Goal: Obtain resource: Obtain resource

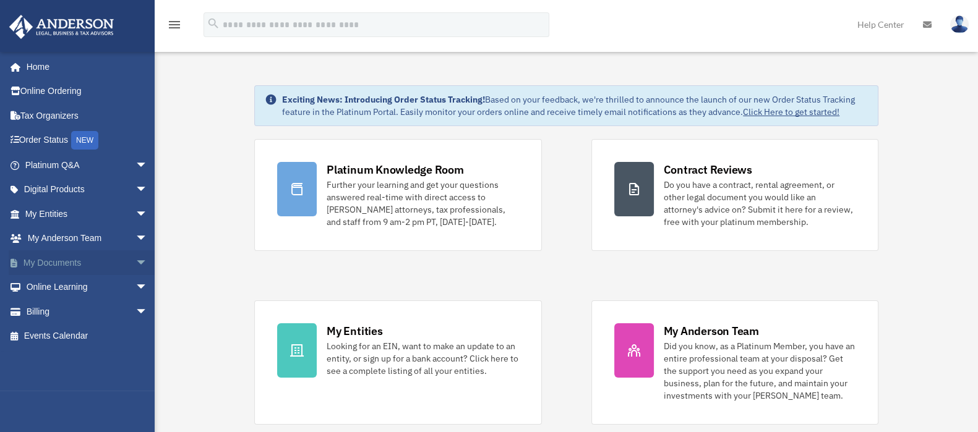
click at [135, 259] on span "arrow_drop_down" at bounding box center [147, 263] width 25 height 25
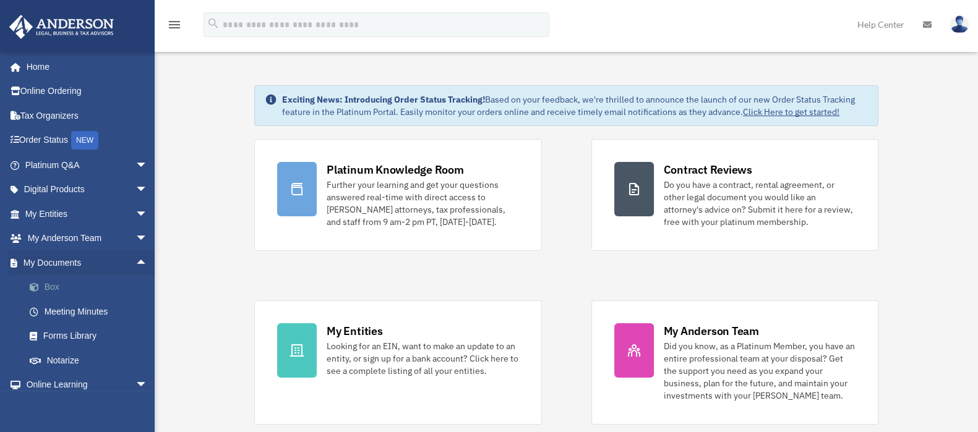
click at [51, 279] on link "Box" at bounding box center [91, 287] width 149 height 25
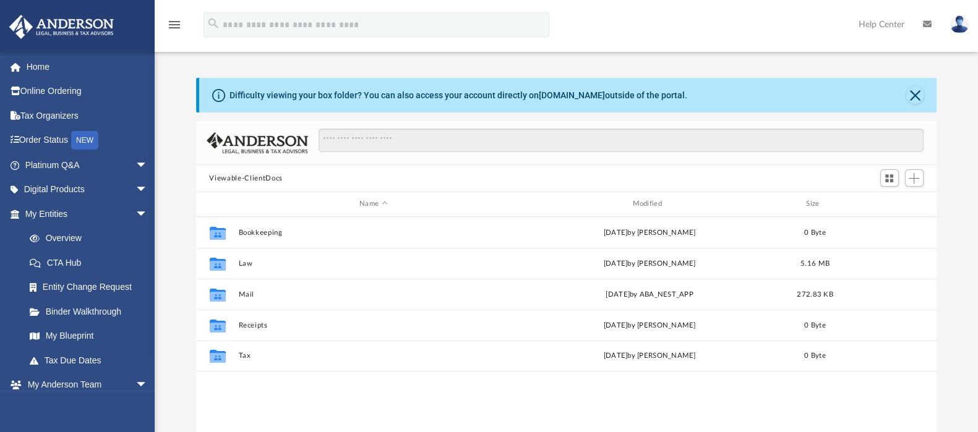
scroll to position [269, 729]
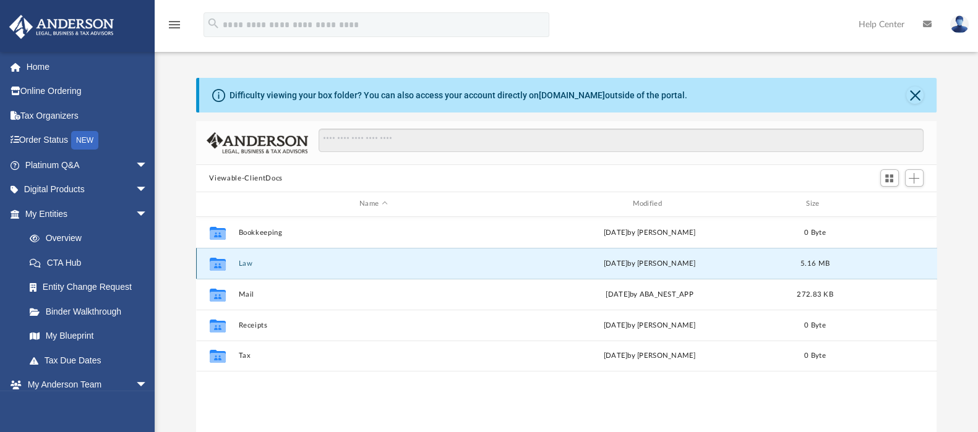
click at [247, 264] on button "Law" at bounding box center [373, 264] width 270 height 8
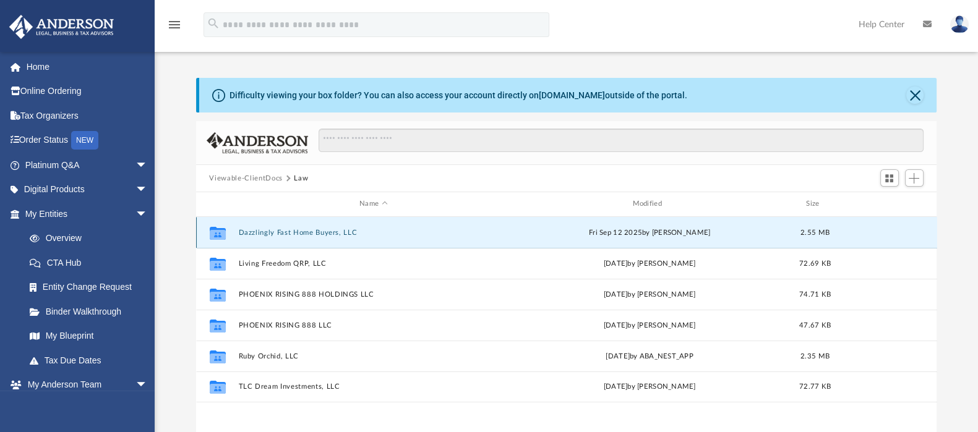
click at [297, 233] on button "Dazzlingly Fast Home Buyers, LLC" at bounding box center [373, 233] width 270 height 8
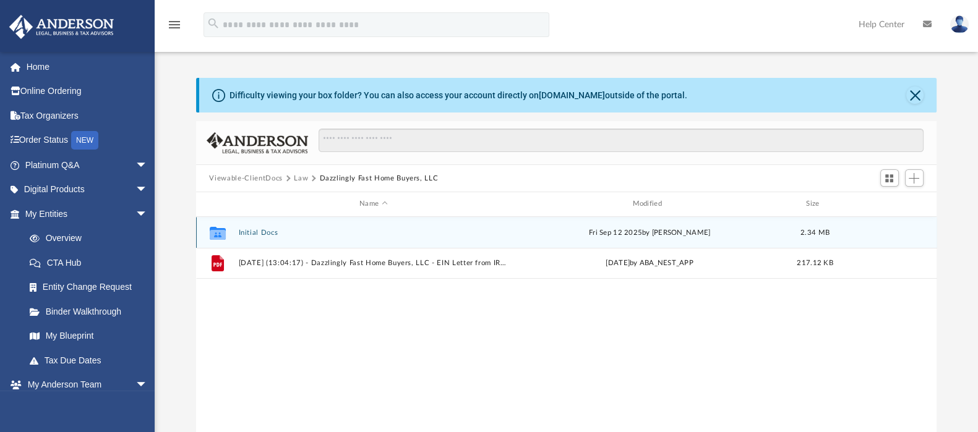
click at [242, 236] on button "Initial Docs" at bounding box center [373, 233] width 270 height 8
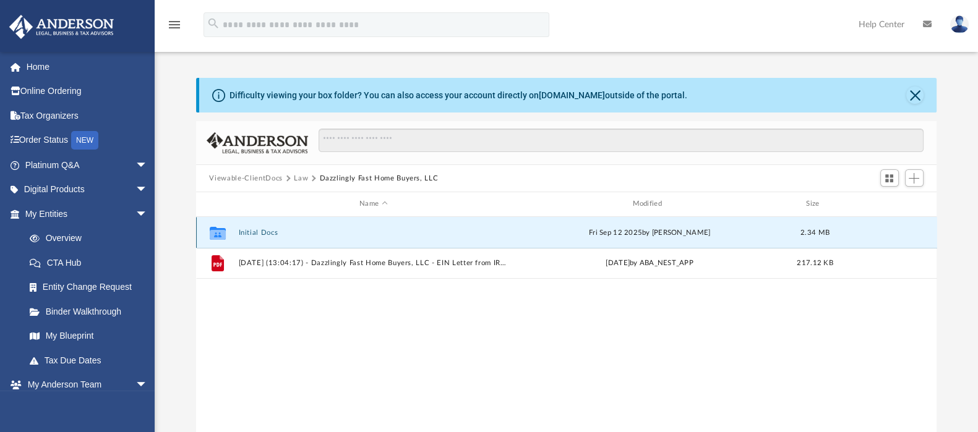
click at [242, 236] on button "Initial Docs" at bounding box center [373, 233] width 270 height 8
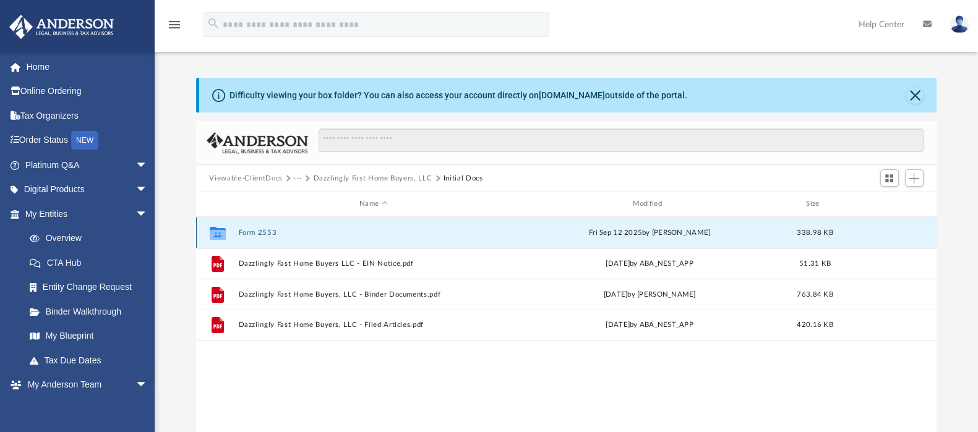
click at [257, 230] on button "Form 2553" at bounding box center [373, 233] width 270 height 8
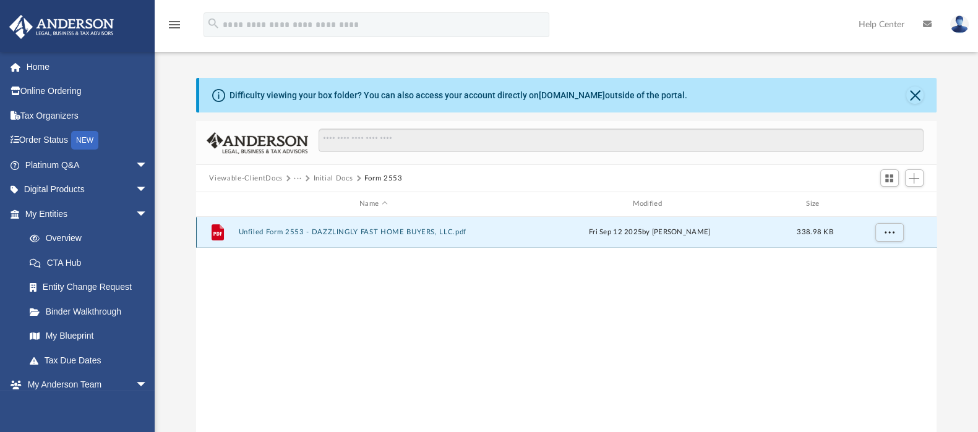
click at [257, 230] on button "Unfiled Form 2553 - DAZZLINGLY FAST HOME BUYERS, LLC.pdf" at bounding box center [373, 232] width 270 height 8
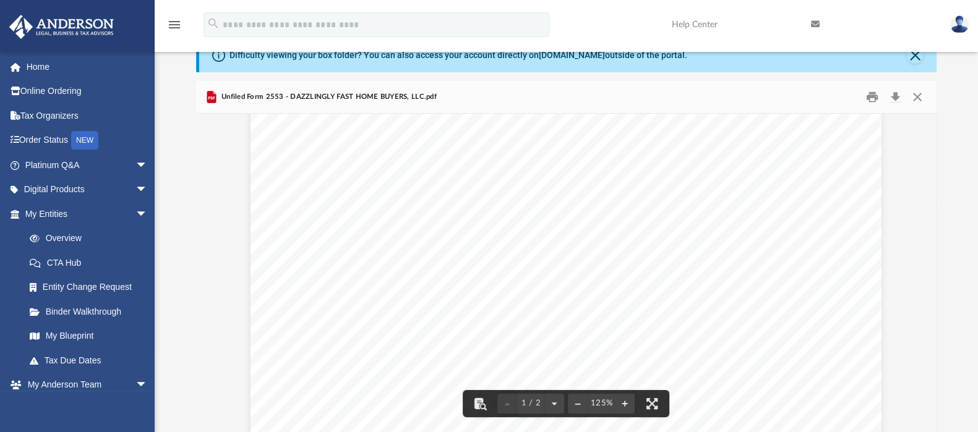
scroll to position [0, 0]
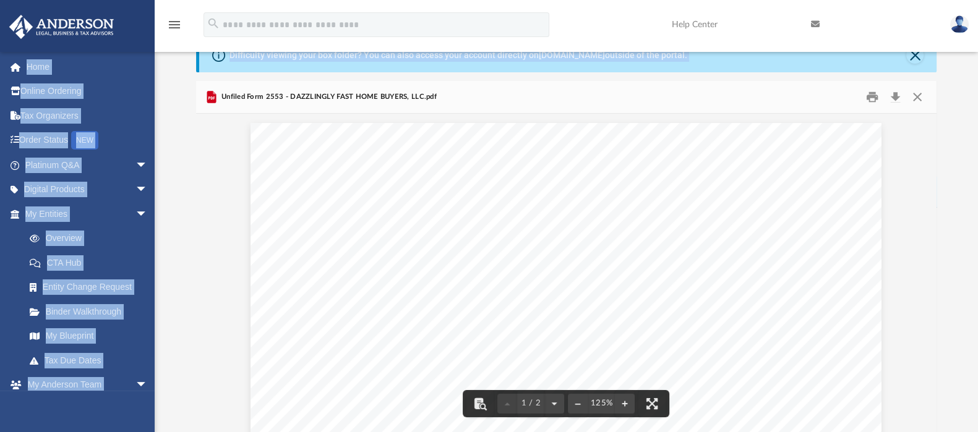
drag, startPoint x: 928, startPoint y: 152, endPoint x: 931, endPoint y: 97, distance: 55.1
click at [916, 41] on div "menu search Site Menu add [EMAIL_ADDRESS][DOMAIN_NAME] My Profile Reset Passwor…" at bounding box center [489, 216] width 978 height 512
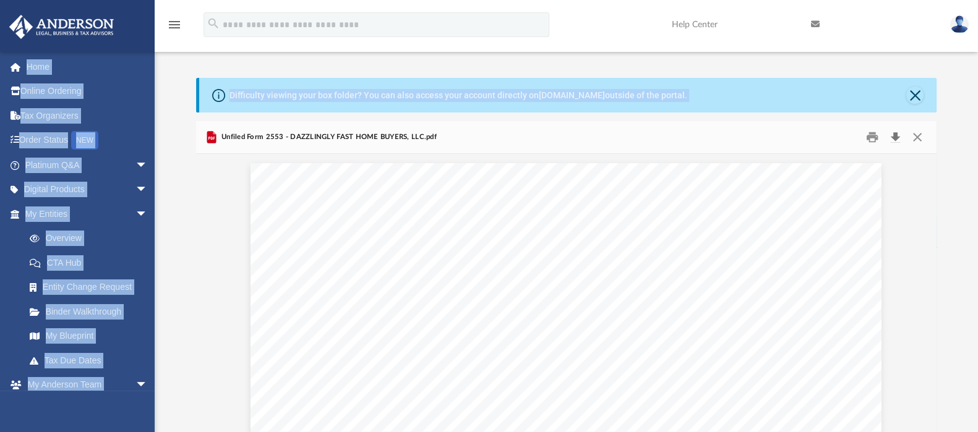
click at [896, 139] on button "Download" at bounding box center [896, 137] width 22 height 19
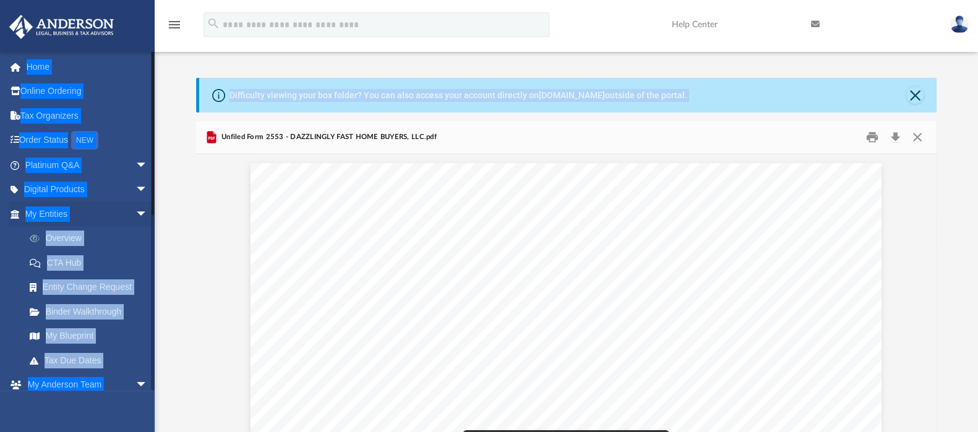
click at [147, 239] on link "Overview" at bounding box center [91, 238] width 149 height 25
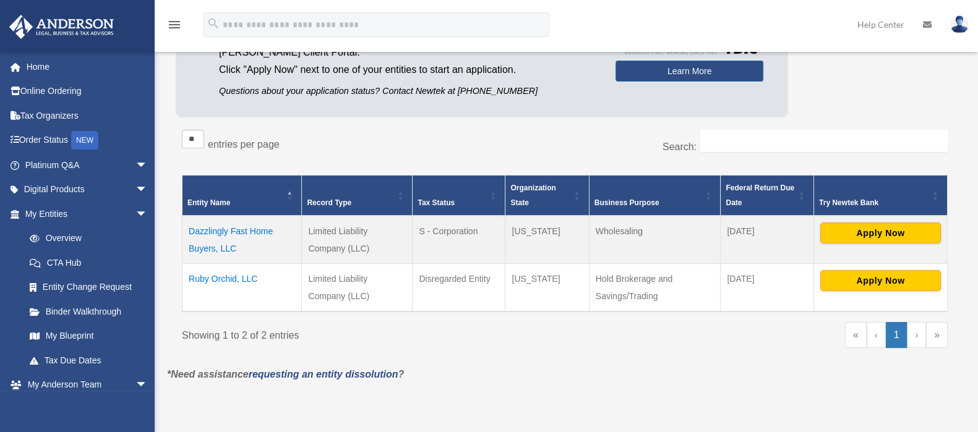
scroll to position [154, 0]
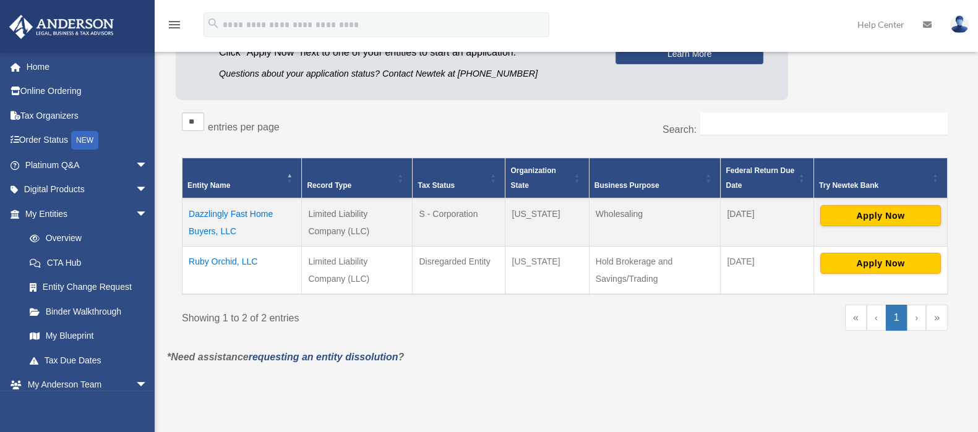
click at [220, 258] on td "Ruby Orchid, LLC" at bounding box center [241, 271] width 119 height 48
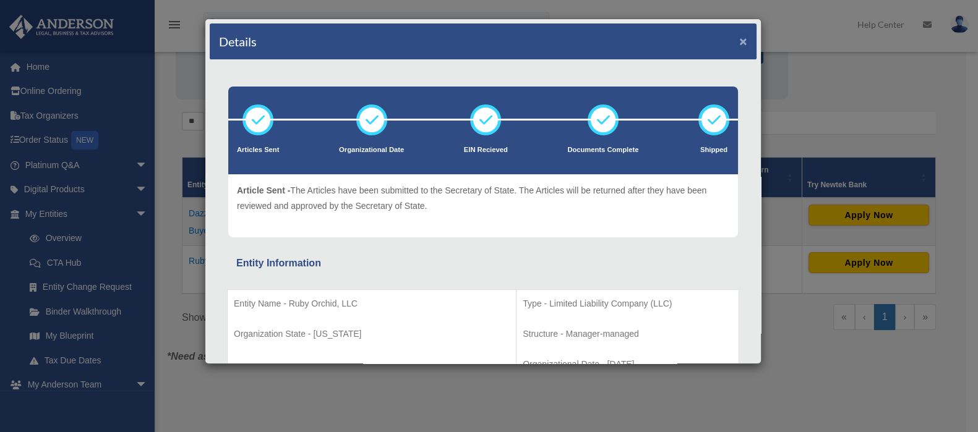
click at [739, 40] on button "×" at bounding box center [743, 41] width 8 height 13
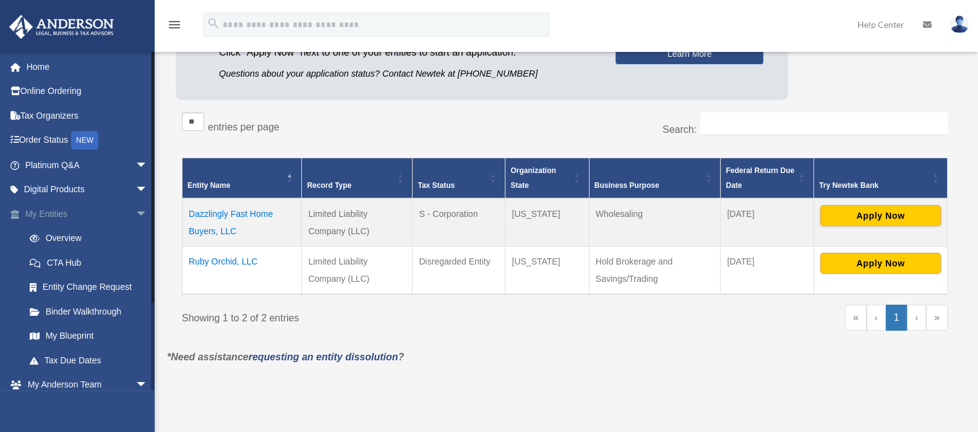
scroll to position [77, 0]
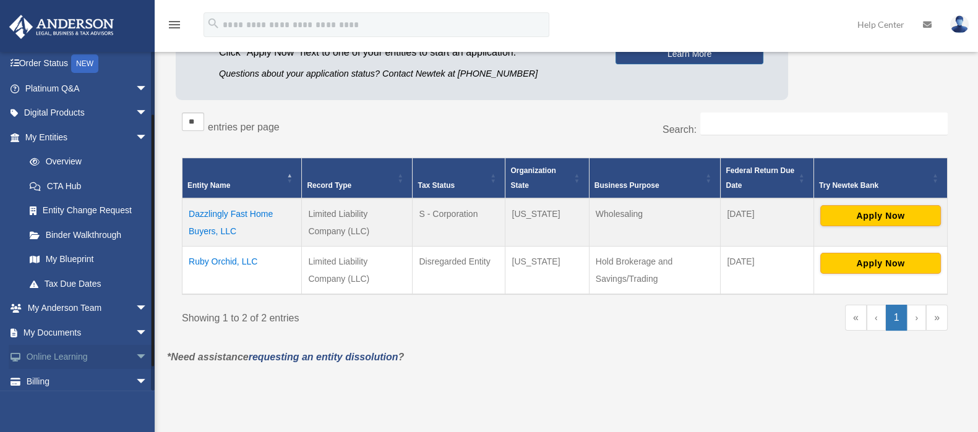
click at [135, 357] on span "arrow_drop_down" at bounding box center [147, 357] width 25 height 25
click at [135, 330] on span "arrow_drop_down" at bounding box center [147, 332] width 25 height 25
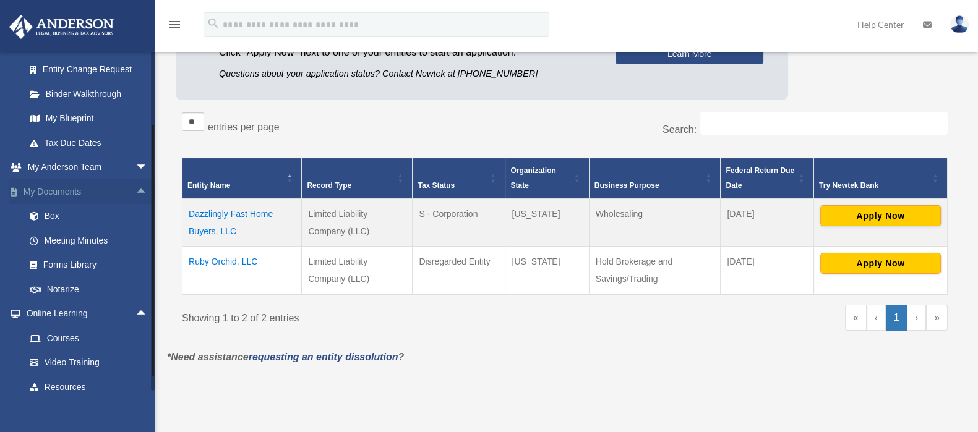
scroll to position [232, 0]
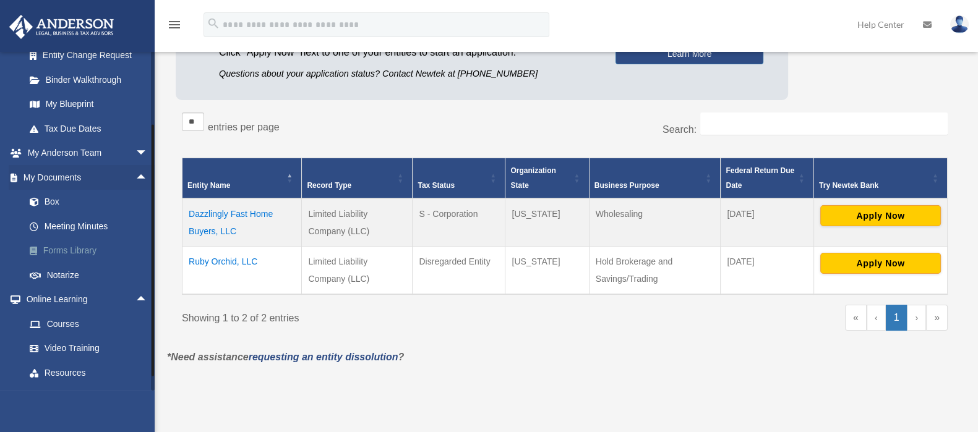
click at [88, 253] on link "Forms Library" at bounding box center [91, 251] width 149 height 25
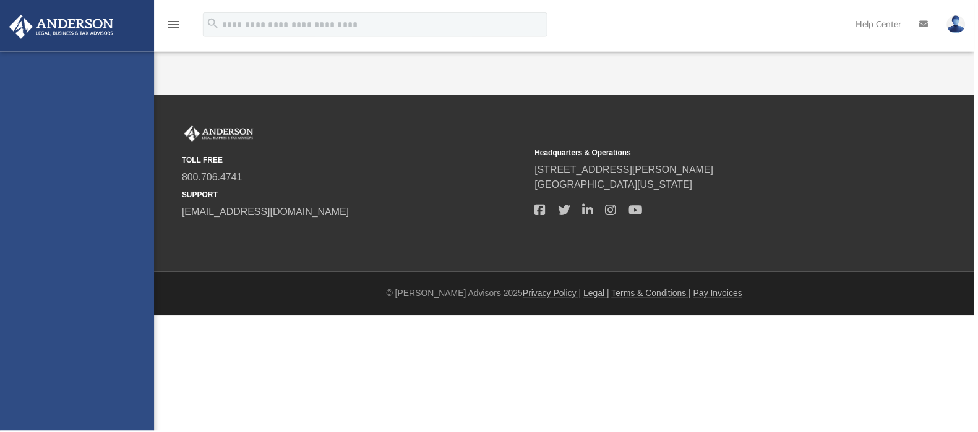
drag, startPoint x: 0, startPoint y: 0, endPoint x: 82, endPoint y: 255, distance: 268.2
click at [82, 255] on div "[EMAIL_ADDRESS][DOMAIN_NAME] Sign Out [EMAIL_ADDRESS][DOMAIN_NAME] Home Online …" at bounding box center [77, 268] width 155 height 432
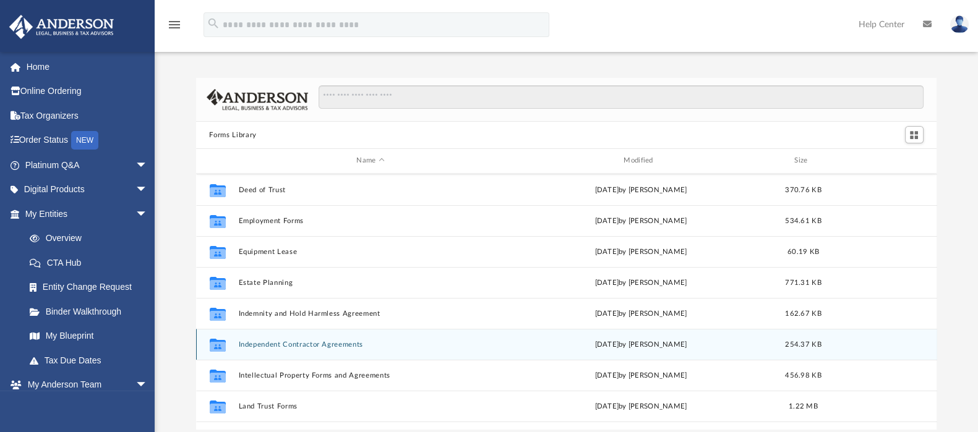
scroll to position [387, 0]
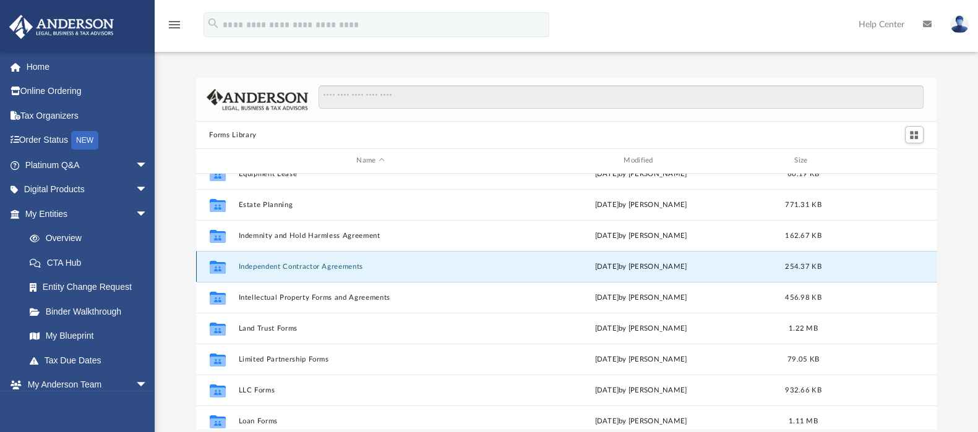
click at [262, 268] on button "Independent Contractor Agreements" at bounding box center [370, 267] width 265 height 8
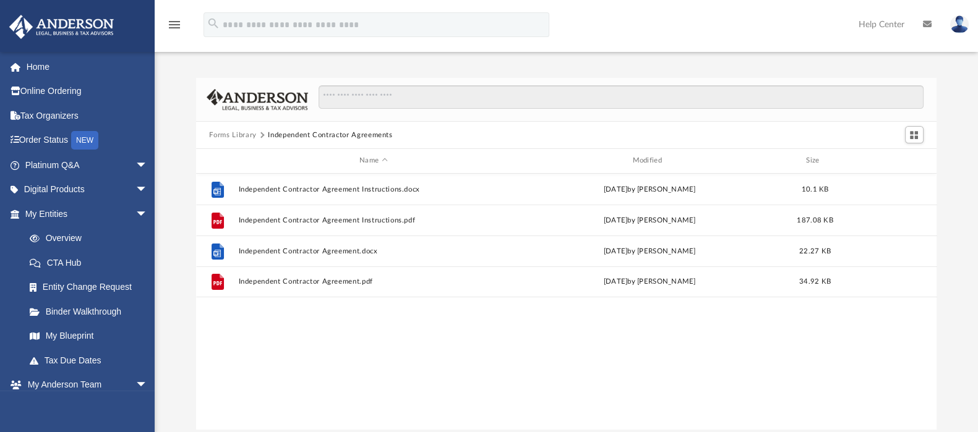
scroll to position [0, 0]
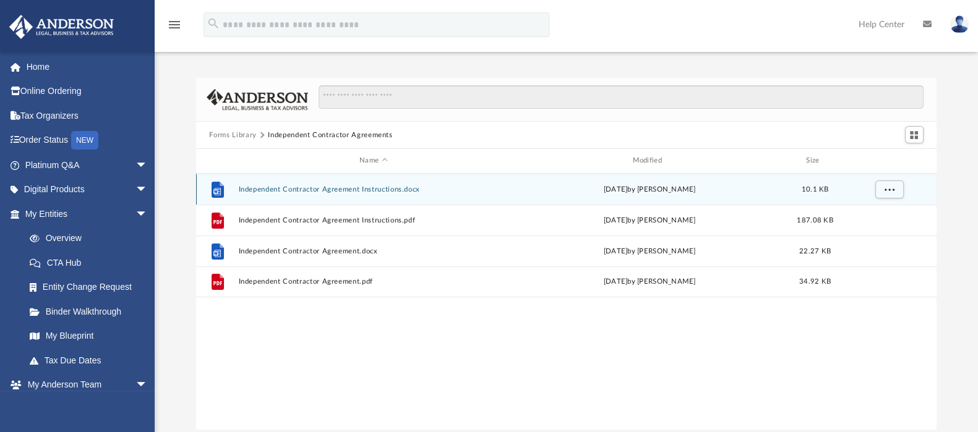
click at [306, 191] on button "Independent Contractor Agreement Instructions.docx" at bounding box center [373, 190] width 270 height 8
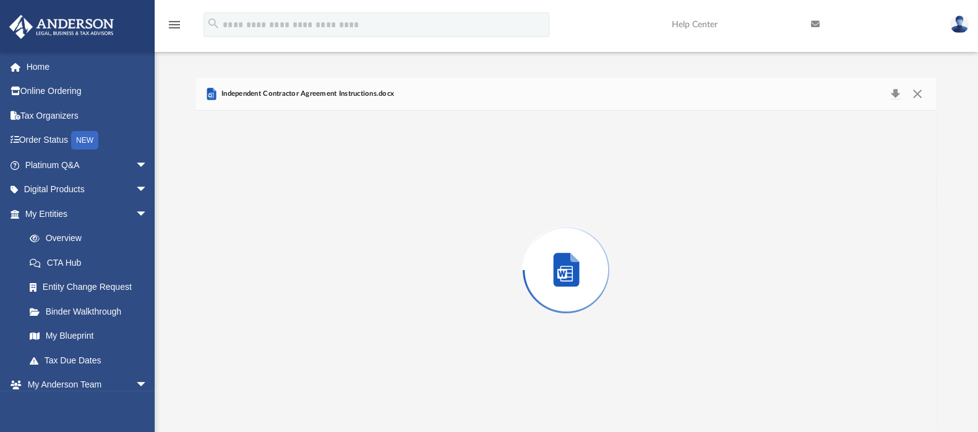
click at [306, 191] on div "Preview" at bounding box center [566, 270] width 741 height 319
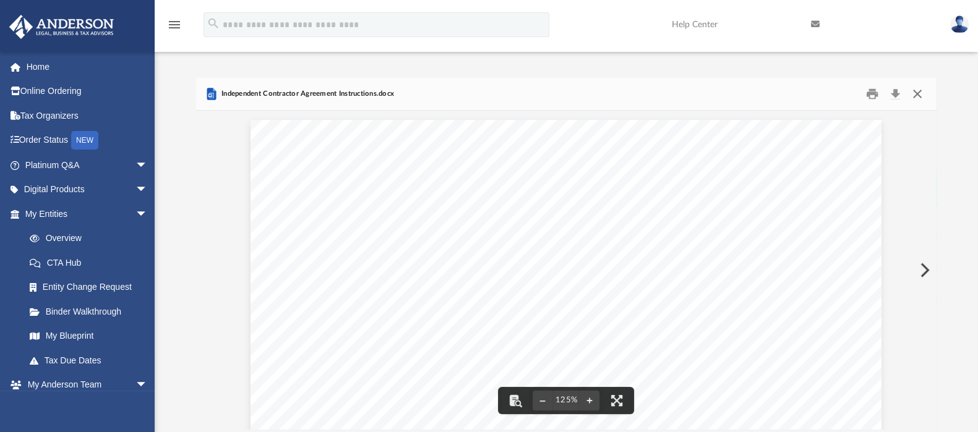
click at [912, 93] on button "Close" at bounding box center [917, 94] width 22 height 19
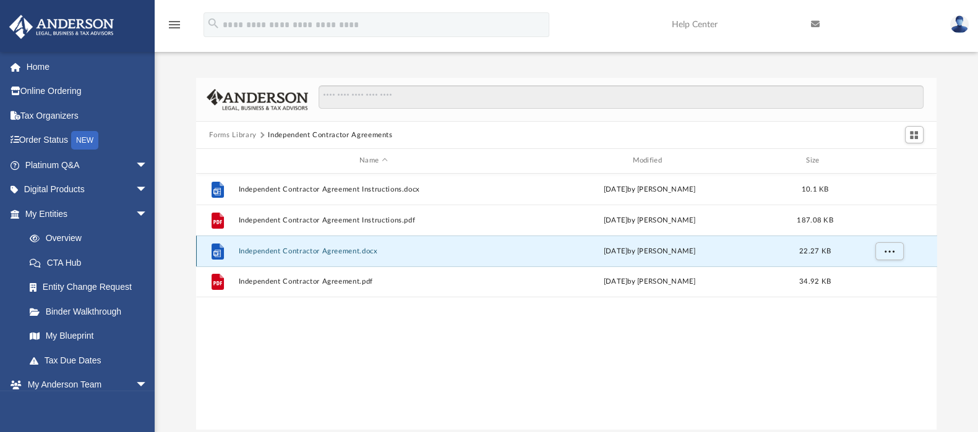
click at [314, 249] on button "Independent Contractor Agreement.docx" at bounding box center [373, 251] width 270 height 8
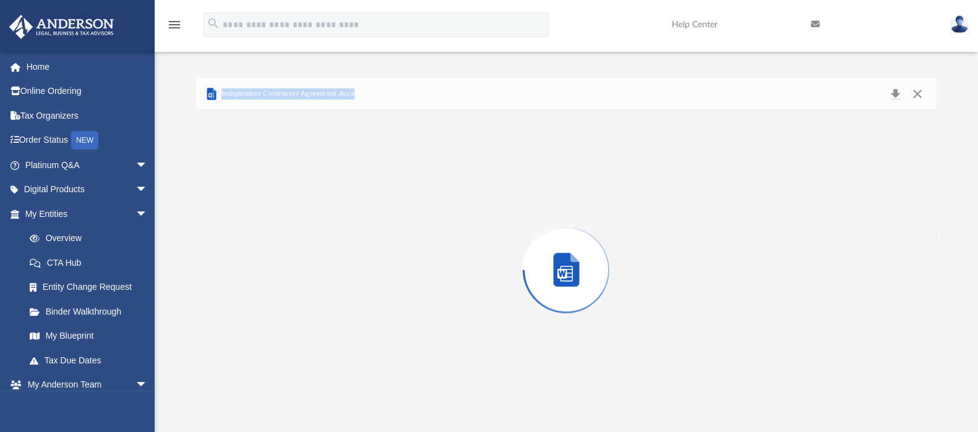
click at [314, 249] on div "Preview" at bounding box center [566, 270] width 741 height 319
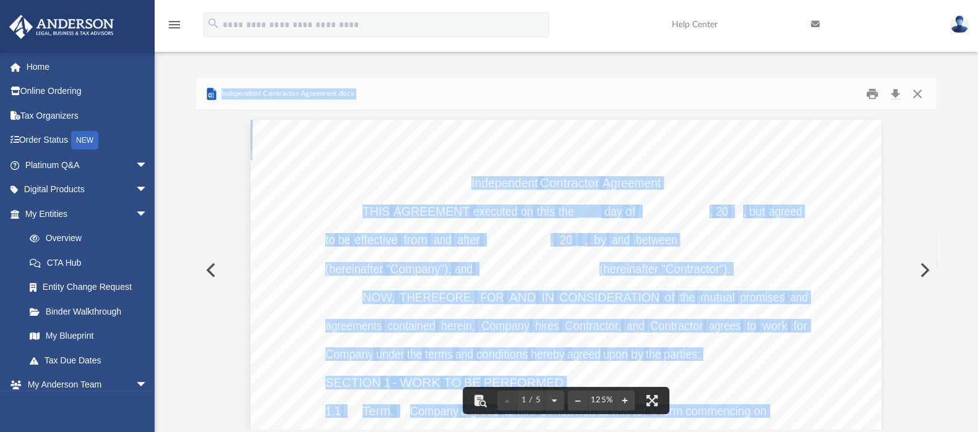
click at [208, 273] on button "Preview" at bounding box center [209, 270] width 27 height 35
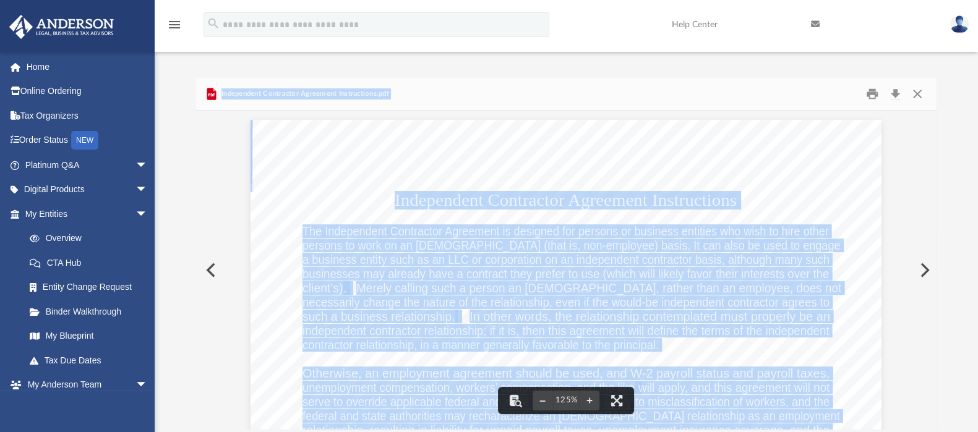
click at [693, 293] on span "Merely calling such a person an independent contractor, rather than an employee…" at bounding box center [598, 288] width 485 height 12
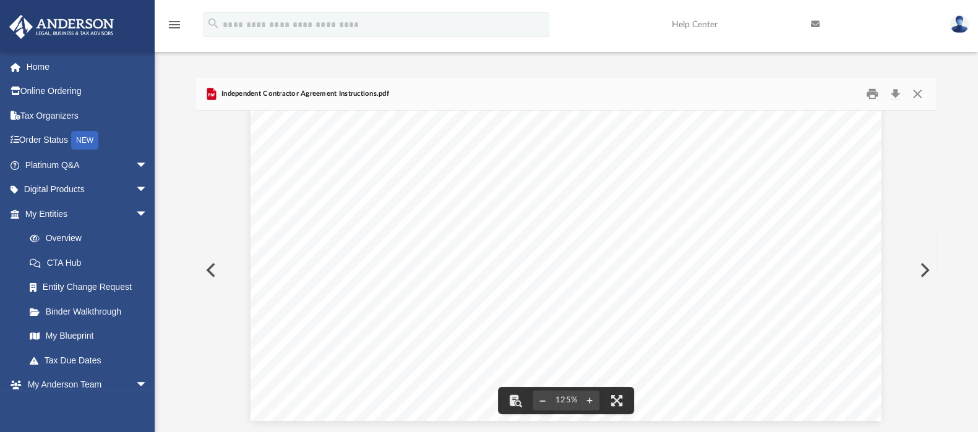
click at [210, 277] on button "Preview" at bounding box center [209, 270] width 27 height 35
click at [917, 95] on button "Close" at bounding box center [917, 94] width 22 height 19
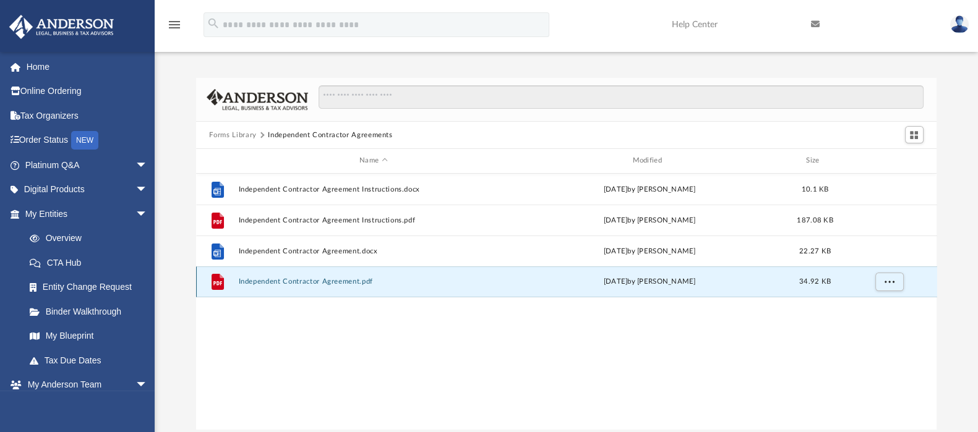
click at [340, 285] on button "Independent Contractor Agreement.pdf" at bounding box center [373, 282] width 270 height 8
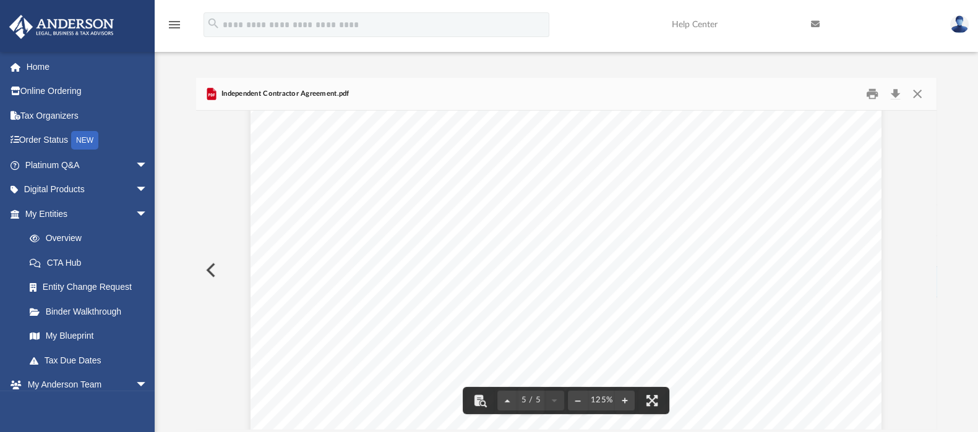
scroll to position [3701, 0]
click at [891, 91] on button "Download" at bounding box center [896, 94] width 22 height 19
click at [590, 288] on div "7.5 This Agreement constitutes the entire agreement between the parties pertain…" at bounding box center [566, 399] width 631 height 817
click at [476, 229] on div "7.5 This Agreement constitutes the entire agreement between the parties pertain…" at bounding box center [566, 399] width 631 height 817
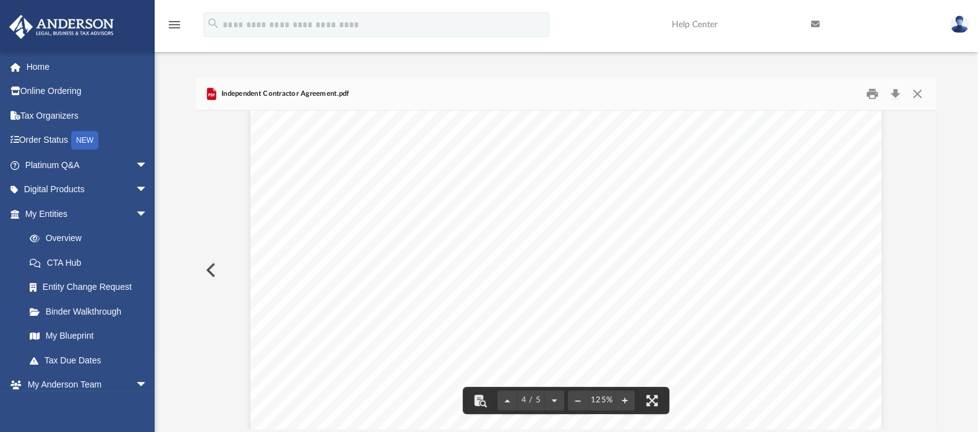
scroll to position [2938, 0]
